Goal: Task Accomplishment & Management: Use online tool/utility

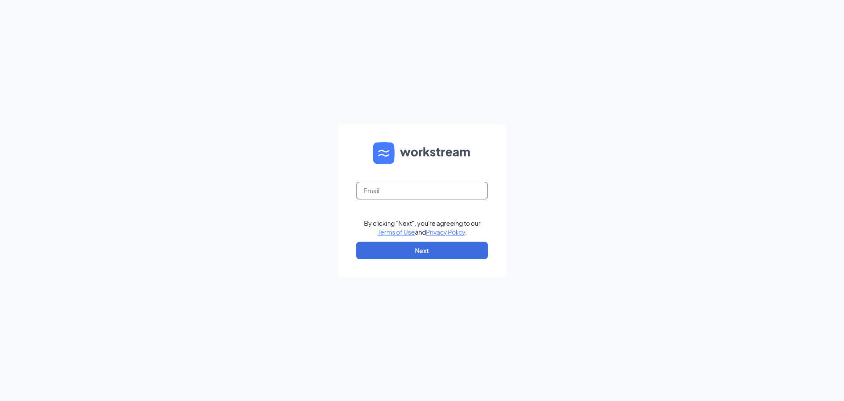
click at [407, 185] on input "text" at bounding box center [422, 191] width 132 height 18
type input "zpeezy4@gmail.com"
click at [424, 255] on button "Next" at bounding box center [422, 250] width 132 height 18
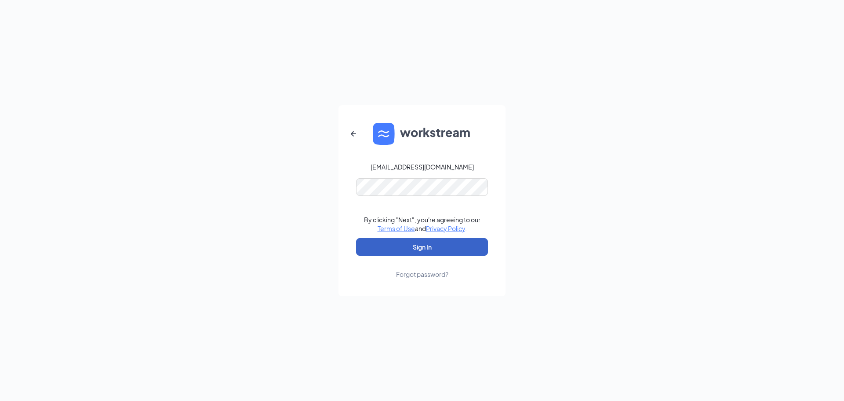
click at [431, 250] on button "Sign In" at bounding box center [422, 247] width 132 height 18
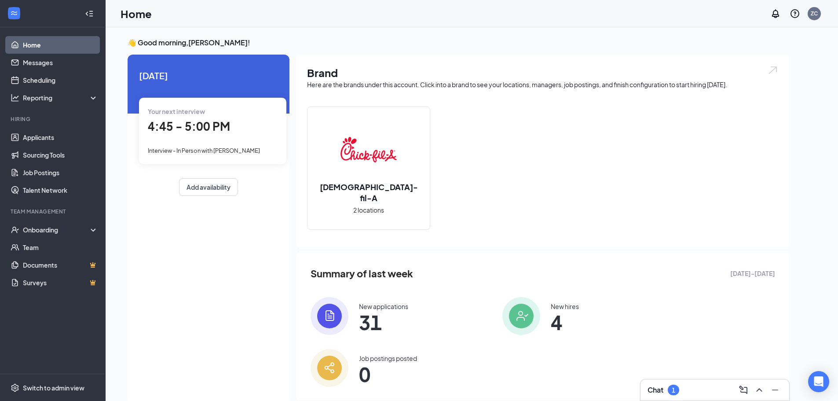
click at [716, 385] on div "Chat 1" at bounding box center [714, 390] width 135 height 14
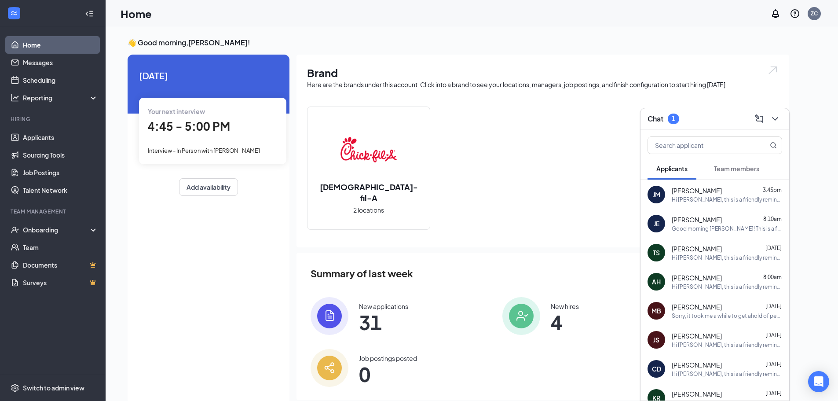
click at [743, 171] on span "Team members" at bounding box center [736, 168] width 45 height 8
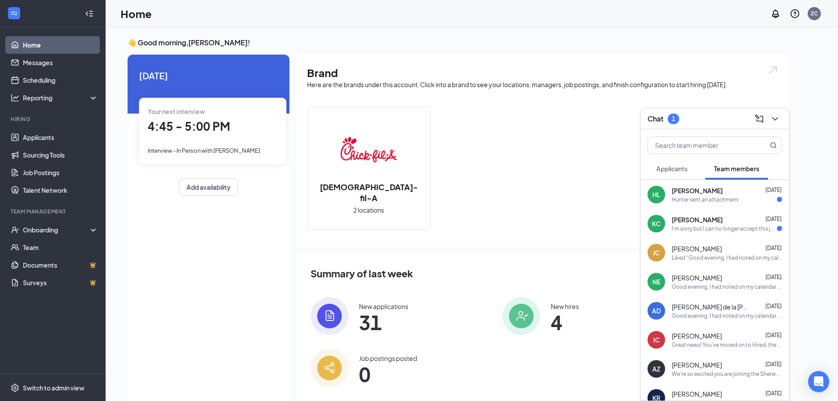
click at [720, 197] on div "Hunter sent an attachment" at bounding box center [704, 199] width 67 height 7
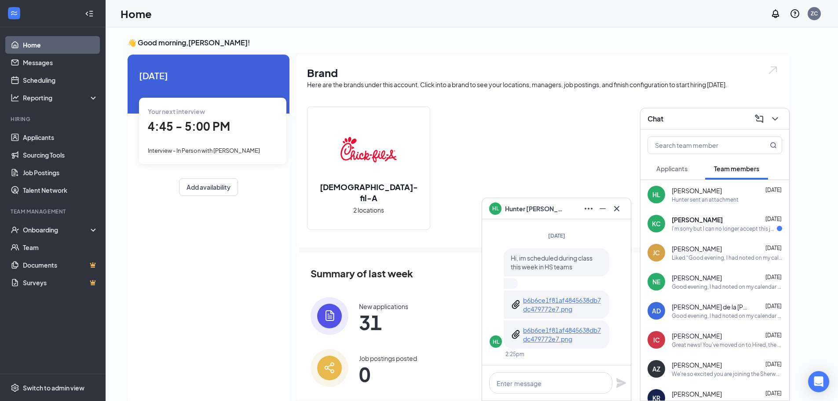
click at [550, 305] on p "b6b6ce1f81af4845638db7dc479772e7.png" at bounding box center [562, 305] width 79 height 18
click at [541, 340] on p "b6b6ce1f81af4845638db7dc479772e7.png" at bounding box center [562, 334] width 79 height 18
click at [688, 226] on div "I'm sorry but I can no longer accept this job offer due to my family situation.…" at bounding box center [723, 228] width 105 height 7
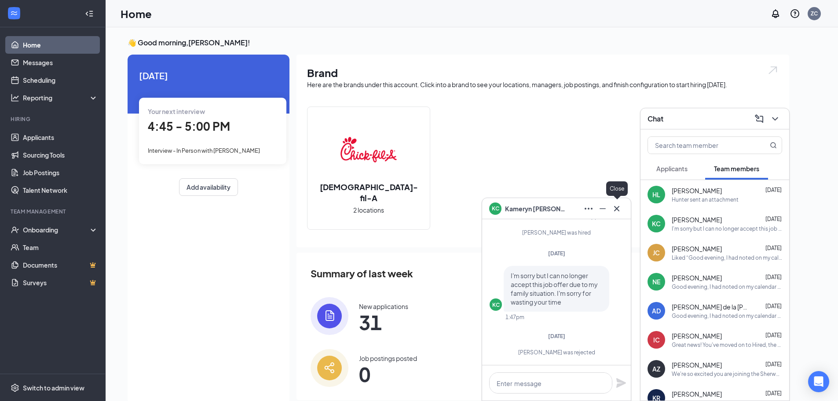
click at [617, 210] on icon "Cross" at bounding box center [616, 208] width 11 height 11
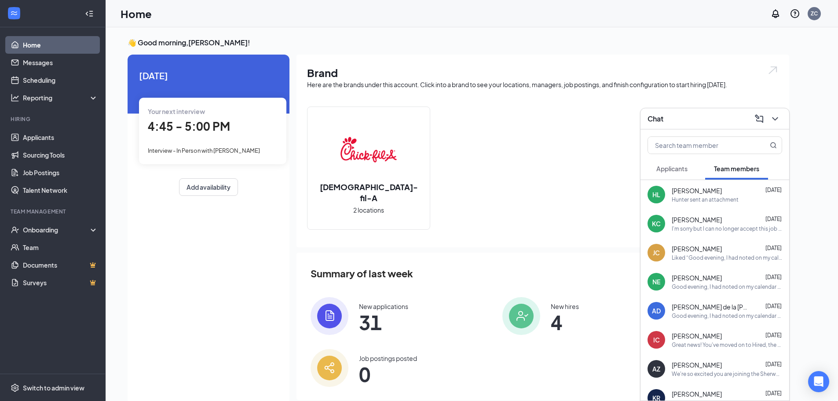
click at [755, 189] on div "[PERSON_NAME] [DATE]" at bounding box center [726, 190] width 110 height 9
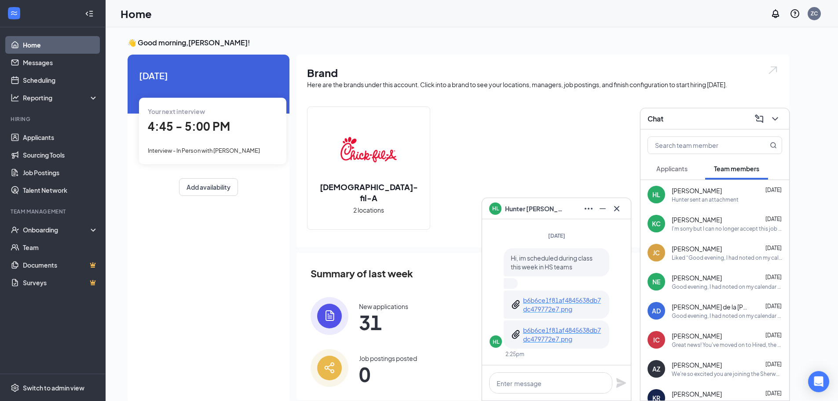
click at [543, 302] on p "b6b6ce1f81af4845638db7dc479772e7.png" at bounding box center [562, 305] width 79 height 18
click at [548, 333] on p "b6b6ce1f81af4845638db7dc479772e7.png" at bounding box center [562, 334] width 79 height 18
click at [615, 212] on icon "Cross" at bounding box center [616, 208] width 11 height 11
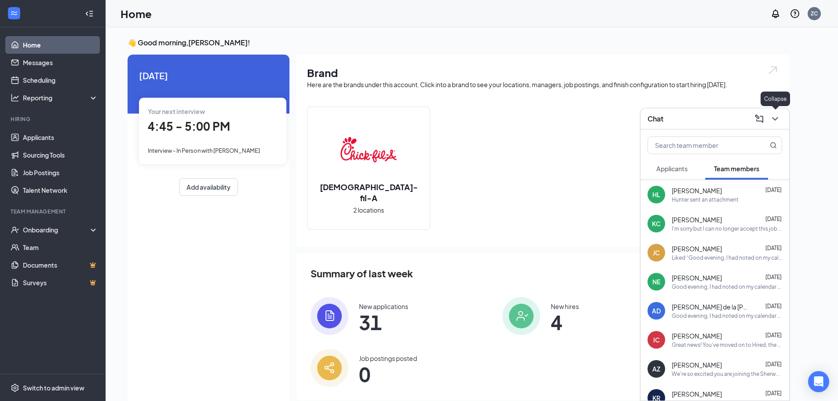
click at [771, 121] on icon "ChevronDown" at bounding box center [775, 118] width 11 height 11
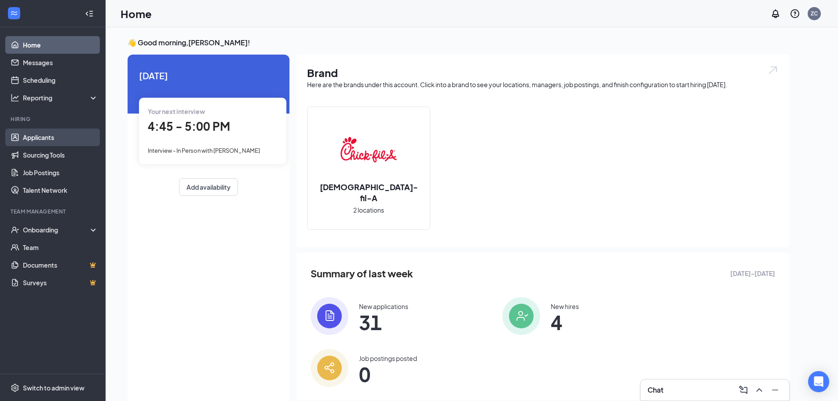
click at [77, 139] on link "Applicants" at bounding box center [60, 137] width 75 height 18
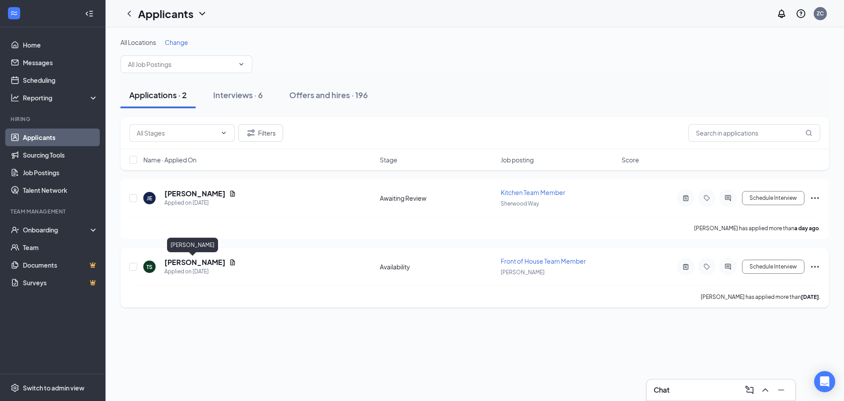
click at [197, 263] on h5 "[PERSON_NAME]" at bounding box center [194, 262] width 61 height 10
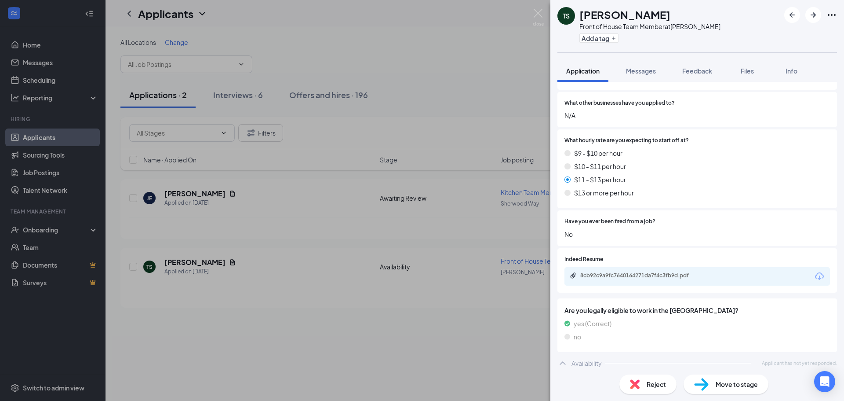
scroll to position [633, 0]
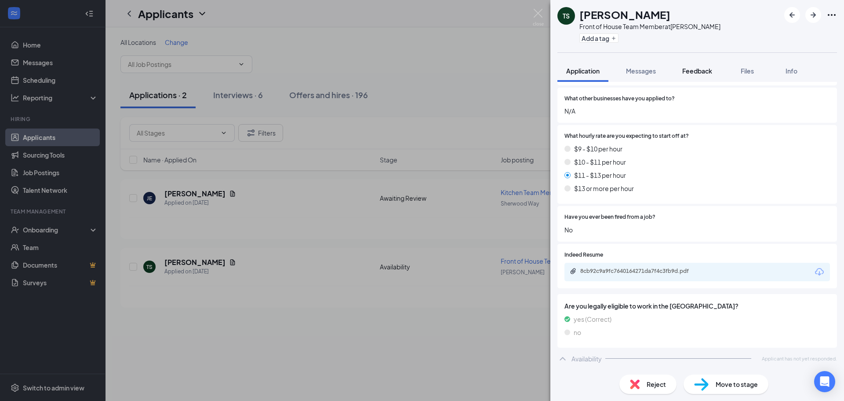
click at [705, 71] on span "Feedback" at bounding box center [697, 71] width 30 height 8
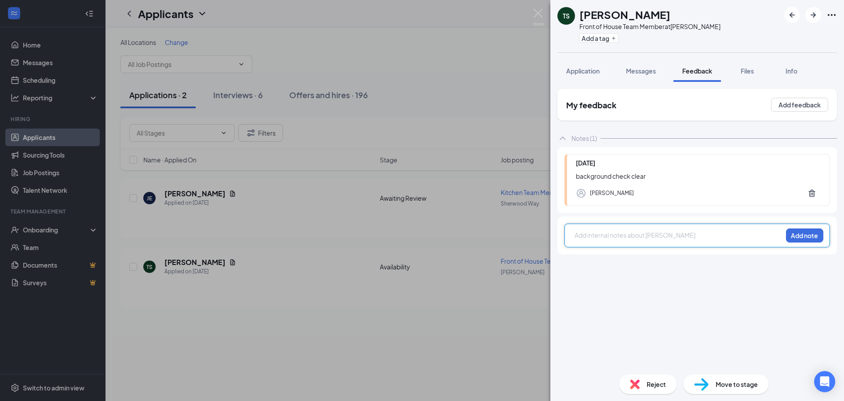
click at [645, 231] on div at bounding box center [678, 234] width 207 height 9
click at [534, 19] on img at bounding box center [538, 17] width 11 height 17
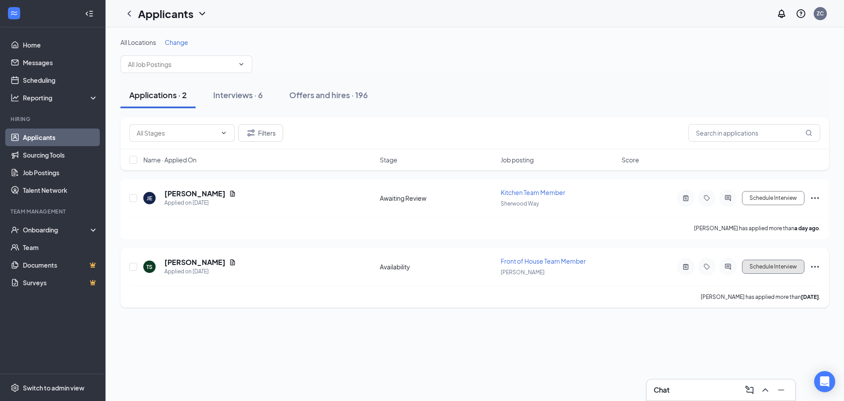
click at [784, 270] on button "Schedule Interview" at bounding box center [773, 266] width 62 height 14
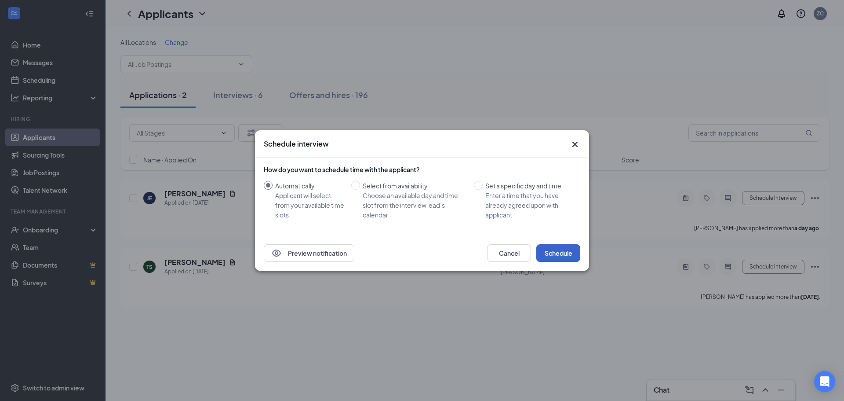
click at [569, 258] on button "Schedule" at bounding box center [558, 253] width 44 height 18
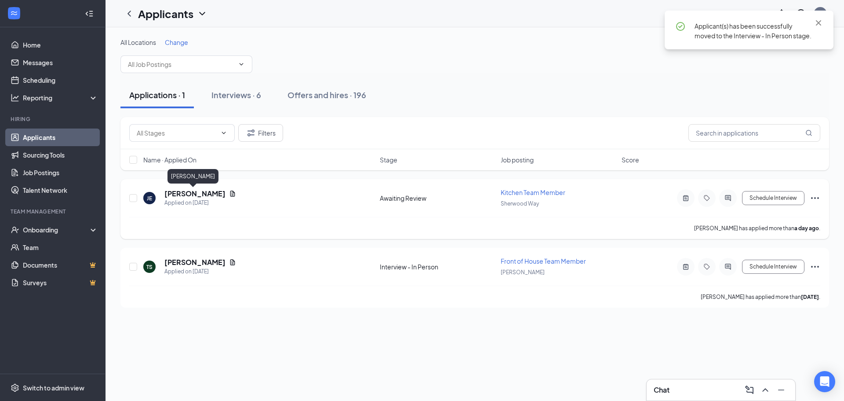
click at [193, 195] on h5 "[PERSON_NAME]" at bounding box center [194, 194] width 61 height 10
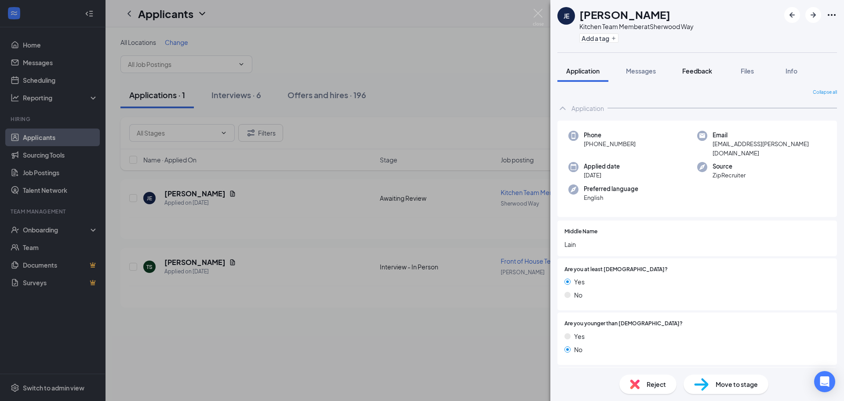
click at [697, 69] on span "Feedback" at bounding box center [697, 71] width 30 height 8
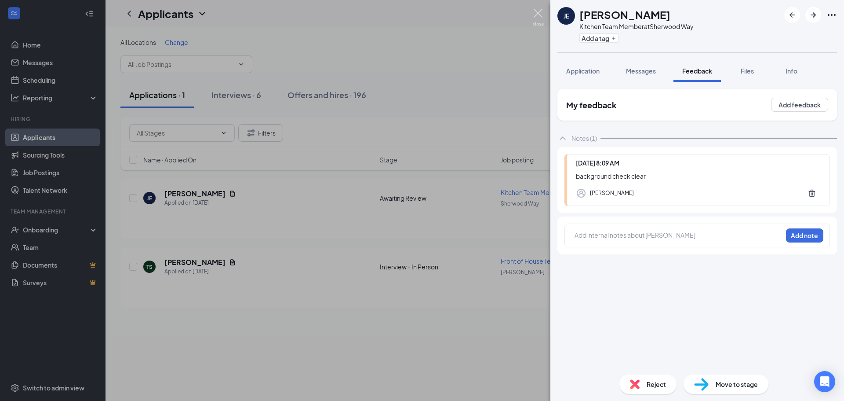
click at [541, 18] on img at bounding box center [538, 17] width 11 height 17
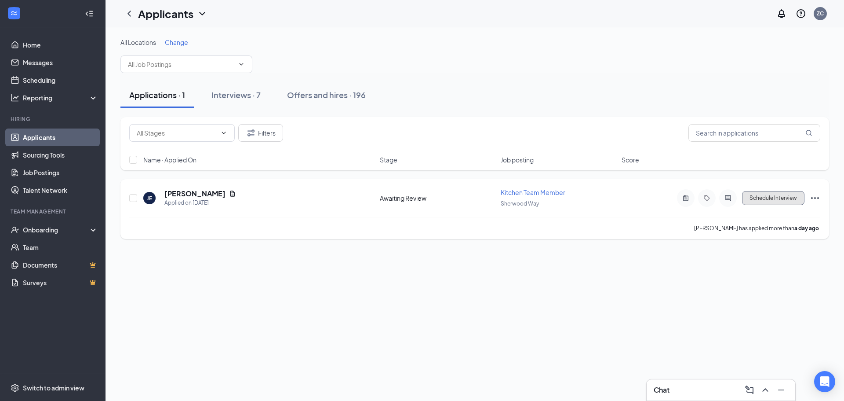
click at [767, 201] on button "Schedule Interview" at bounding box center [773, 198] width 62 height 14
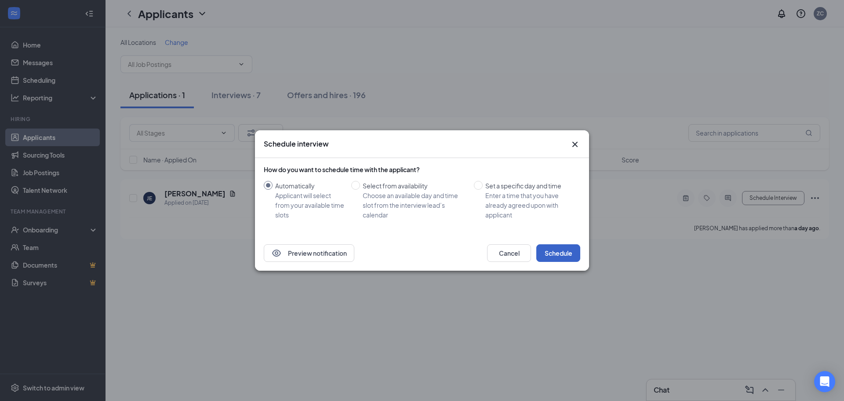
click at [550, 249] on button "Schedule" at bounding box center [558, 253] width 44 height 18
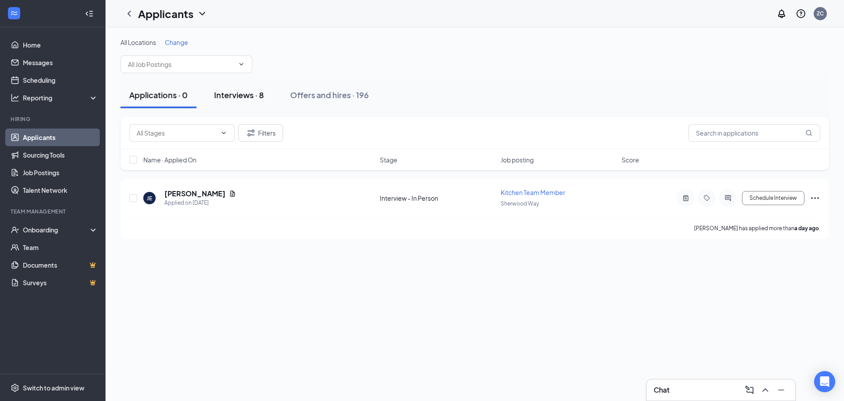
click at [244, 92] on div "Interviews · 8" at bounding box center [239, 94] width 50 height 11
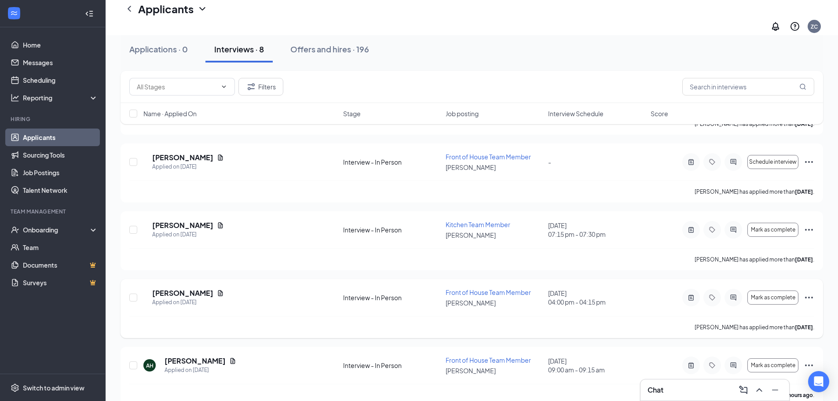
scroll to position [315, 0]
